Goal: Navigation & Orientation: Find specific page/section

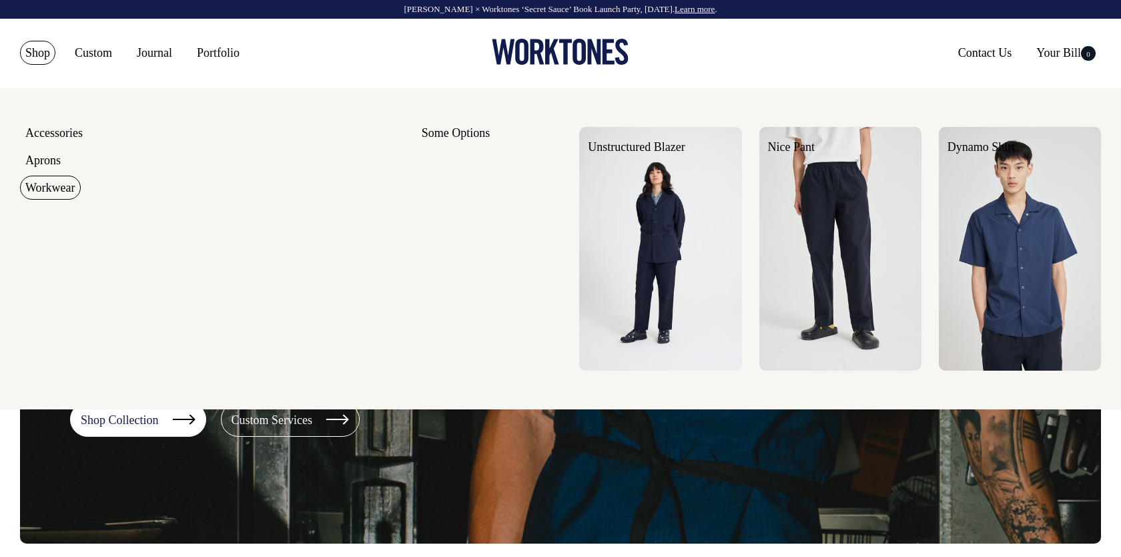
click at [56, 188] on link "Workwear" at bounding box center [50, 188] width 61 height 24
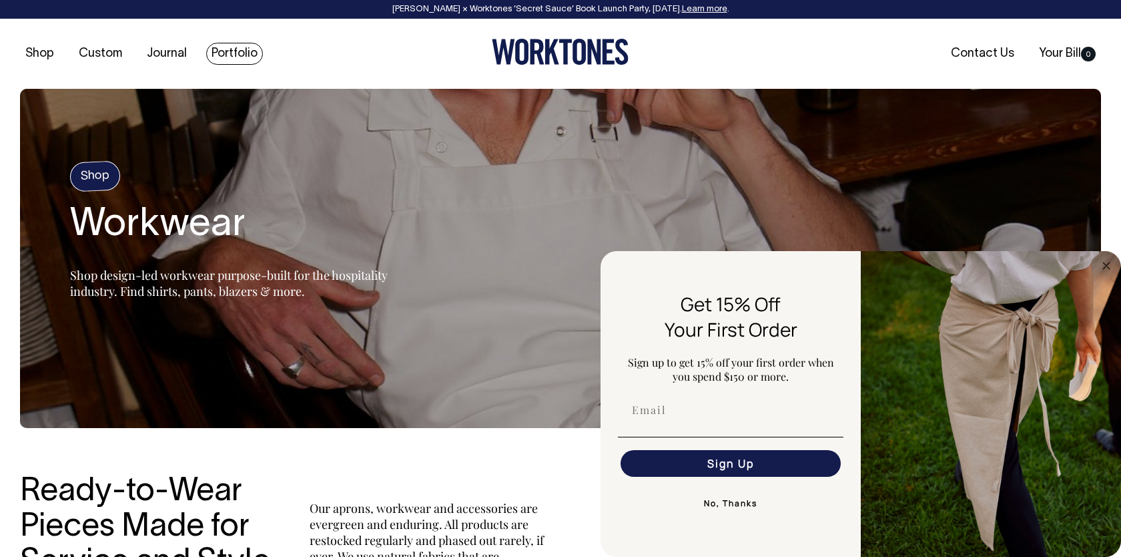
click at [218, 49] on link "Portfolio" at bounding box center [234, 54] width 57 height 22
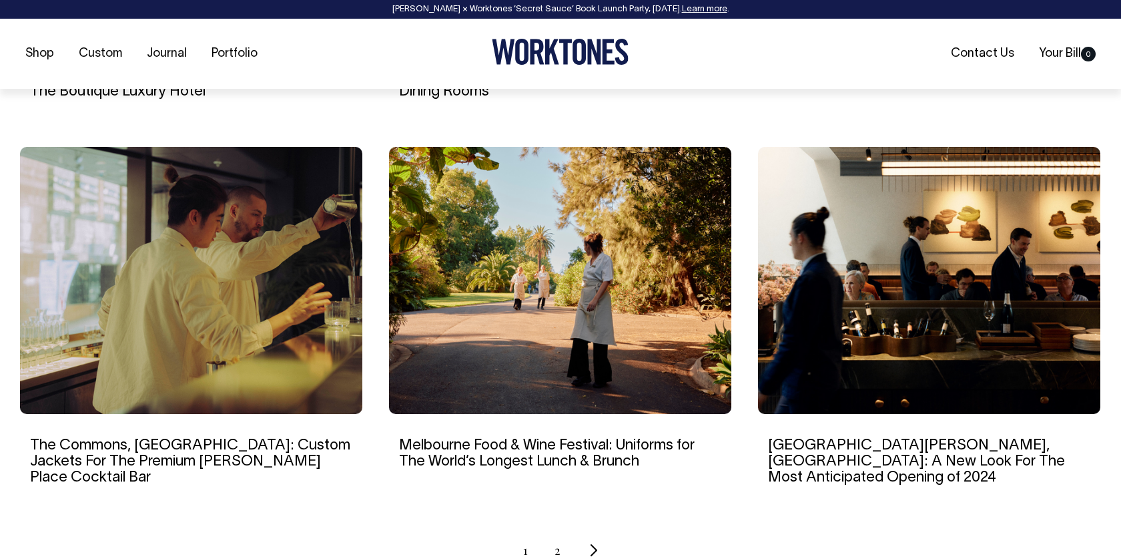
scroll to position [1211, 0]
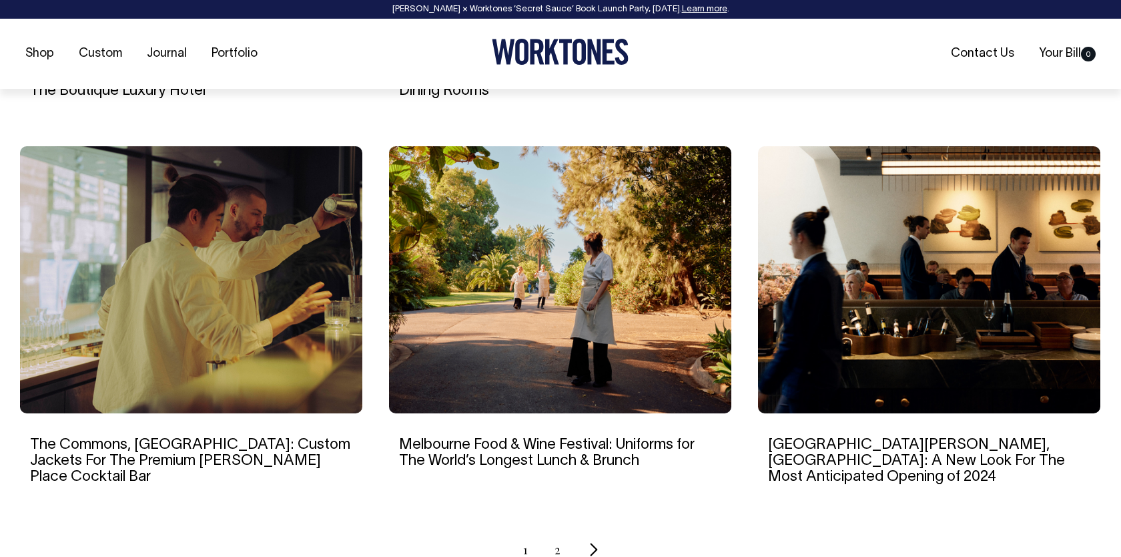
click at [591, 542] on icon "Next page" at bounding box center [594, 549] width 9 height 14
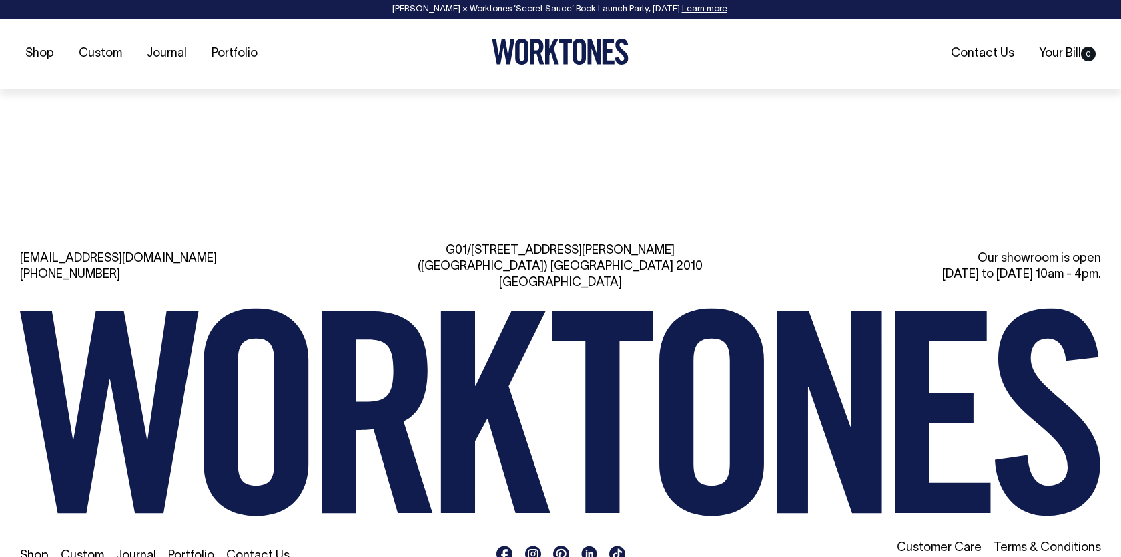
scroll to position [1527, 0]
